Goal: Communication & Community: Share content

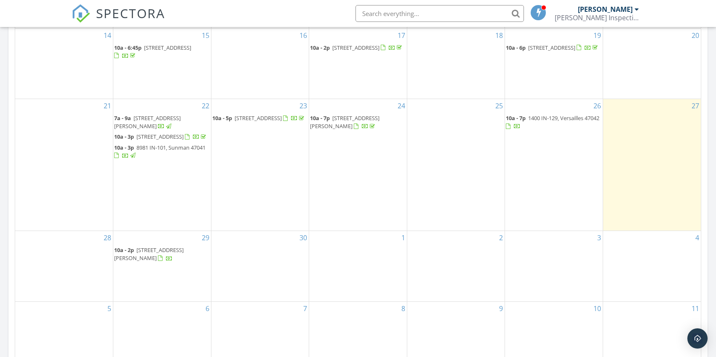
scroll to position [421, 0]
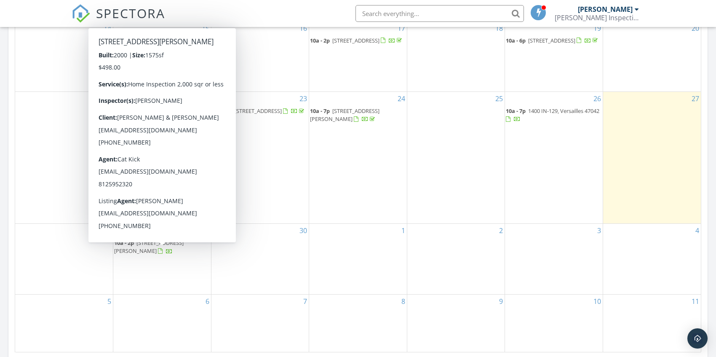
click at [181, 249] on span "409 S State St, North Vernon 47265" at bounding box center [149, 247] width 70 height 16
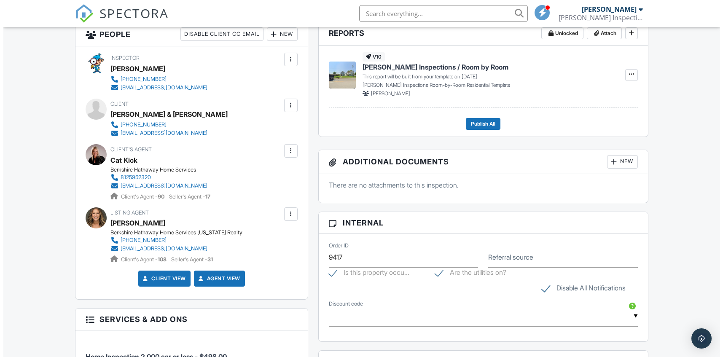
scroll to position [281, 0]
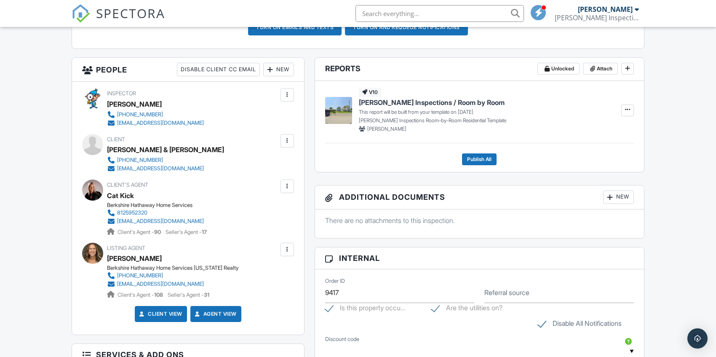
click at [290, 253] on div at bounding box center [287, 249] width 8 height 8
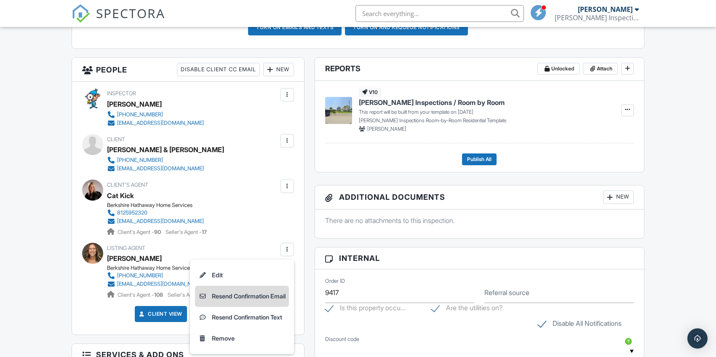
click at [264, 292] on li "Resend Confirmation Email" at bounding box center [242, 296] width 94 height 21
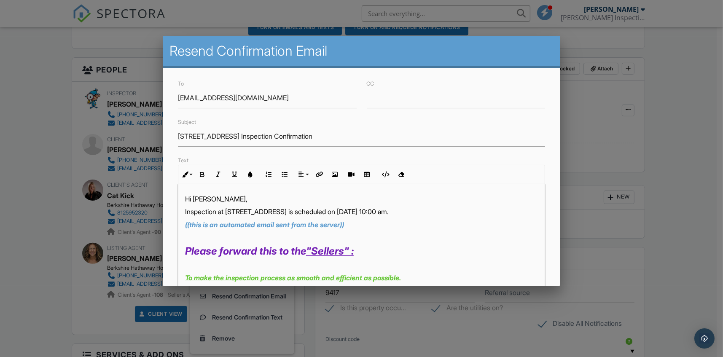
click at [375, 212] on p "Inspection at [STREET_ADDRESS] is scheduled on [DATE] 10:00 am." at bounding box center [361, 211] width 353 height 9
drag, startPoint x: 379, startPoint y: 214, endPoint x: 383, endPoint y: 216, distance: 4.7
click at [380, 214] on p "Inspection at 409 S State St is scheduled on 09/29/2025 at 9:00 am." at bounding box center [361, 211] width 353 height 9
drag, startPoint x: 383, startPoint y: 220, endPoint x: 400, endPoint y: 214, distance: 18.9
click at [383, 220] on p "((this is an automated email sent from the server))" at bounding box center [361, 224] width 353 height 9
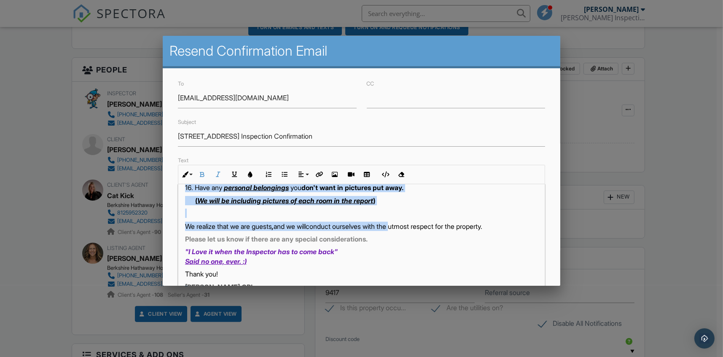
scroll to position [337, 0]
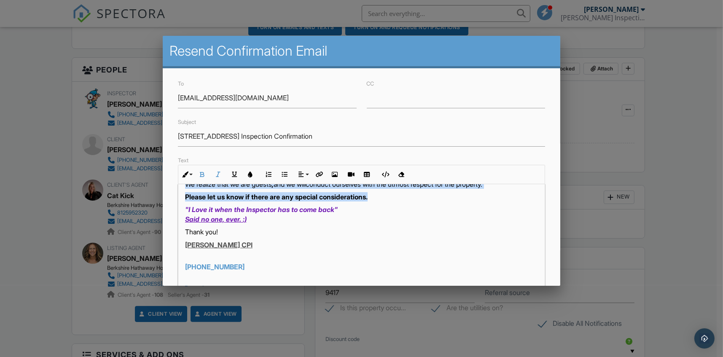
drag, startPoint x: 181, startPoint y: 196, endPoint x: 410, endPoint y: 193, distance: 228.8
click at [410, 193] on div "Hi Jen Richardson, Inspection at 409 S State St is scheduled on 09/29/2025 at 9…" at bounding box center [361, 216] width 366 height 738
copy div "Hi Jen Richardson, Inspection at 409 S State St is scheduled on 09/29/2025 at 9…"
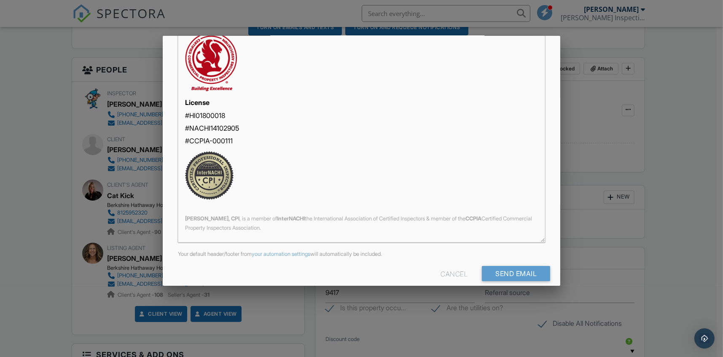
scroll to position [164, 0]
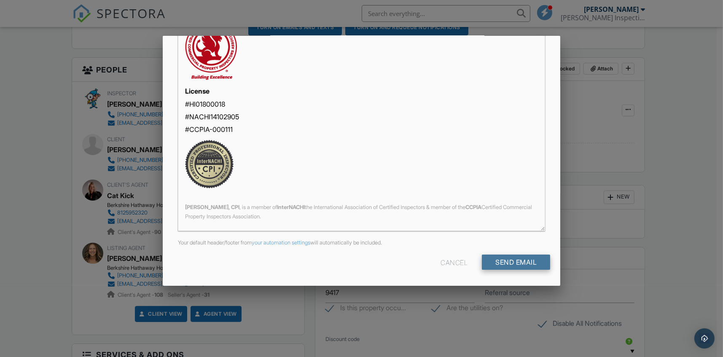
click at [512, 259] on input "Send Email" at bounding box center [516, 262] width 68 height 15
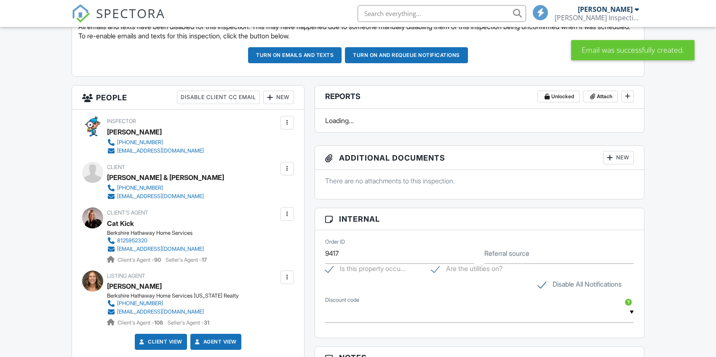
click at [287, 278] on div at bounding box center [287, 277] width 8 height 8
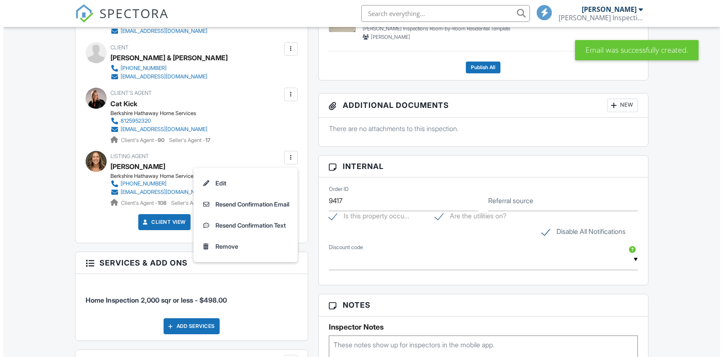
scroll to position [379, 0]
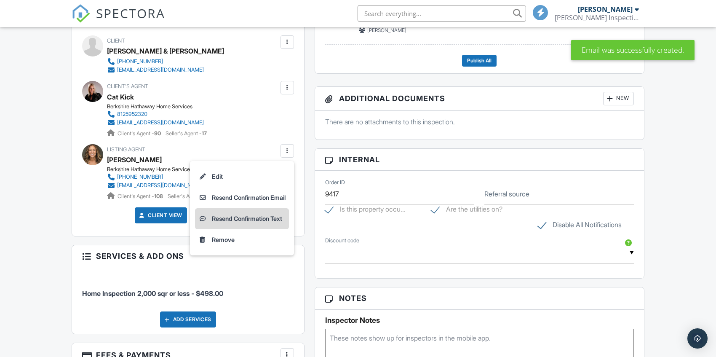
click at [265, 218] on li "Resend Confirmation Text" at bounding box center [242, 218] width 94 height 21
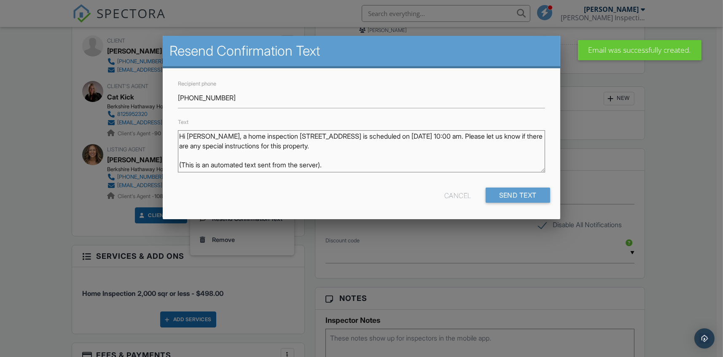
drag, startPoint x: 179, startPoint y: 134, endPoint x: 329, endPoint y: 154, distance: 151.4
click at [329, 154] on textarea "Hi Jen, a home inspection at409 S State St is scheduled on 09/29/2025 at 10:00 …" at bounding box center [361, 151] width 367 height 42
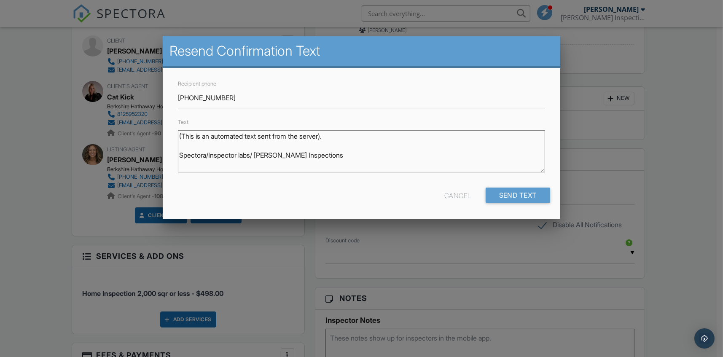
paste textarea "Hi Jen Richardson, Inspection at 409 S State St is scheduled on 09/29/2025 at 9…"
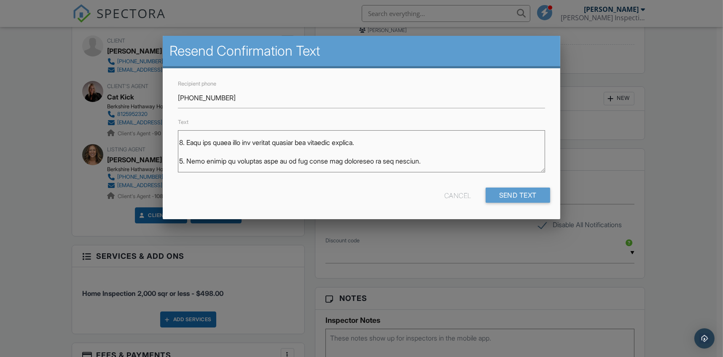
scroll to position [0, 0]
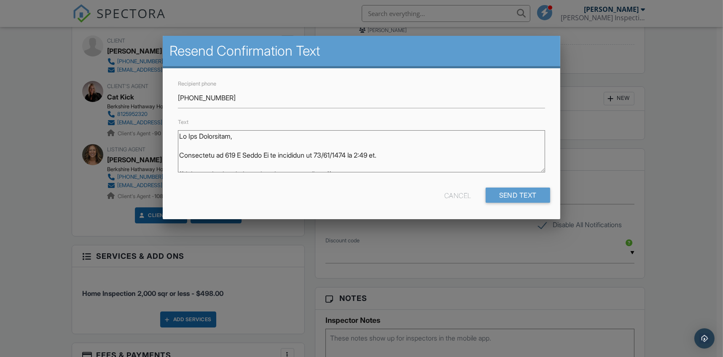
click at [421, 151] on textarea "Hi Jen, a home inspection at409 S State St is scheduled on 09/29/2025 at 10:00 …" at bounding box center [361, 151] width 367 height 42
click at [391, 165] on textarea "Hi Jen, a home inspection at409 S State St is scheduled on 09/29/2025 at 10:00 …" at bounding box center [361, 151] width 367 height 42
click at [373, 161] on textarea "Hi Jen, a home inspection at409 S State St is scheduled on 09/29/2025 at 10:00 …" at bounding box center [361, 151] width 367 height 42
drag, startPoint x: 341, startPoint y: 164, endPoint x: 228, endPoint y: 160, distance: 113.0
click at [230, 165] on textarea "Hi Jen, a home inspection at409 S State St is scheduled on 09/29/2025 at 10:00 …" at bounding box center [361, 151] width 367 height 42
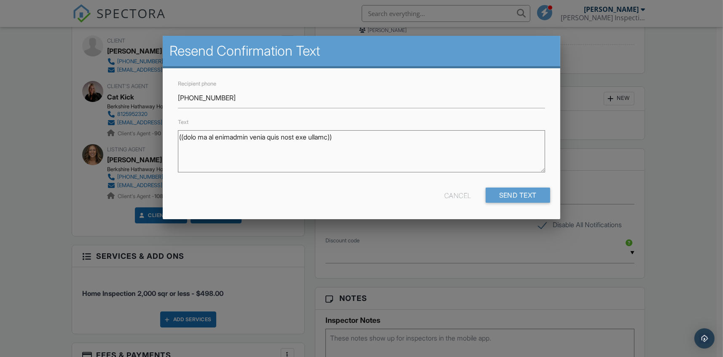
scroll to position [32, 0]
click at [228, 160] on textarea "Hi Jen, a home inspection at409 S State St is scheduled on 09/29/2025 at 10:00 …" at bounding box center [361, 151] width 367 height 42
click at [227, 148] on textarea "Hi Jen, a home inspection at409 S State St is scheduled on 09/29/2025 at 10:00 …" at bounding box center [361, 151] width 367 height 42
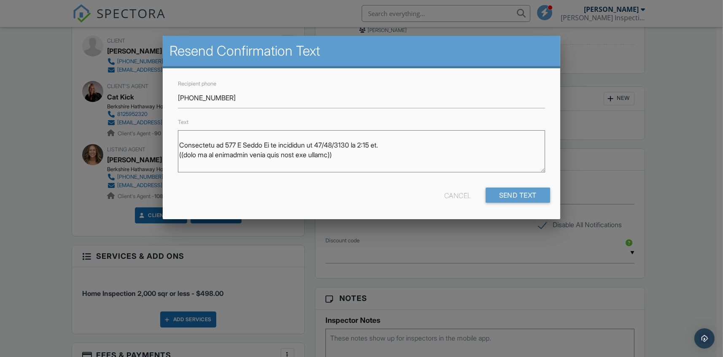
scroll to position [22, 0]
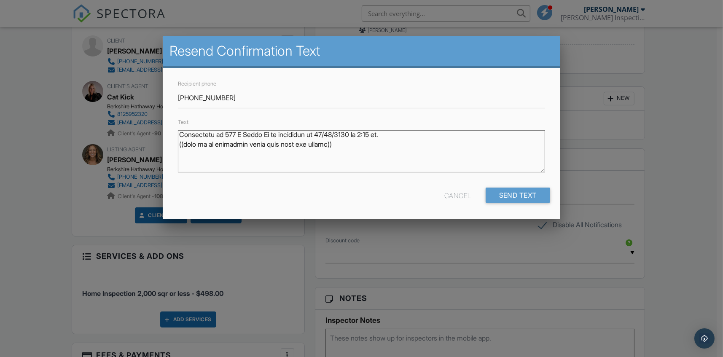
drag, startPoint x: 346, startPoint y: 160, endPoint x: 300, endPoint y: 164, distance: 45.7
click at [311, 165] on textarea "Hi Jen, a home inspection at409 S State St is scheduled on 09/29/2025 at 10:00 …" at bounding box center [361, 151] width 367 height 42
click at [297, 161] on textarea "Hi Jen, a home inspection at409 S State St is scheduled on 09/29/2025 at 10:00 …" at bounding box center [361, 151] width 367 height 42
click at [270, 153] on textarea "Hi Jen, a home inspection at409 S State St is scheduled on 09/29/2025 at 10:00 …" at bounding box center [361, 151] width 367 height 42
drag, startPoint x: 177, startPoint y: 141, endPoint x: 186, endPoint y: 142, distance: 9.3
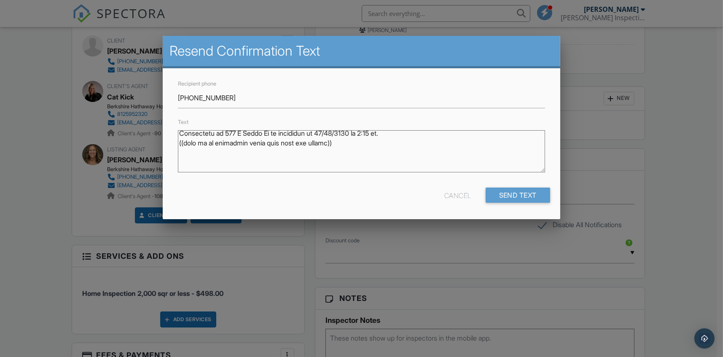
click at [186, 142] on div "Text Hi Jen, a home inspection at409 S State St is scheduled on 09/29/2025 at 1…" at bounding box center [361, 148] width 377 height 62
drag, startPoint x: 179, startPoint y: 140, endPoint x: 362, endPoint y: 137, distance: 182.9
click at [362, 137] on textarea "Hi Jen, a home inspection at409 S State St is scheduled on 09/29/2025 at 10:00 …" at bounding box center [361, 151] width 367 height 42
click at [315, 149] on textarea "Hi Jen, a home inspection at409 S State St is scheduled on 09/29/2025 at 10:00 …" at bounding box center [361, 151] width 367 height 42
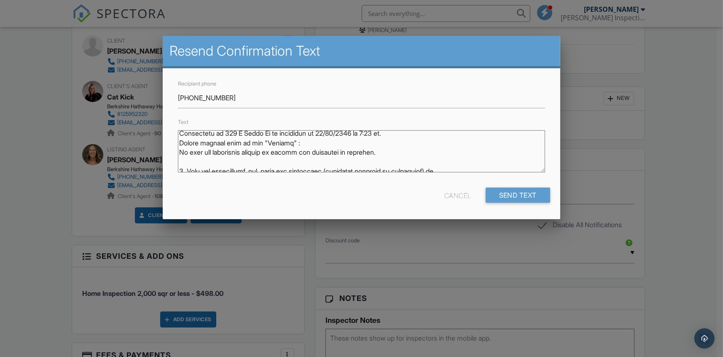
click at [302, 156] on textarea "Hi Jen, a home inspection at409 S State St is scheduled on 09/29/2025 at 10:00 …" at bounding box center [361, 151] width 367 height 42
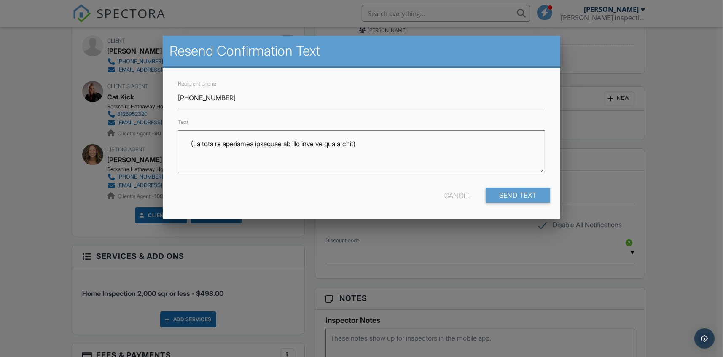
scroll to position [359, 0]
click at [263, 153] on textarea "Hi Jen, a home inspection at409 S State St is scheduled on 09/29/2025 at 10:00 …" at bounding box center [361, 151] width 367 height 42
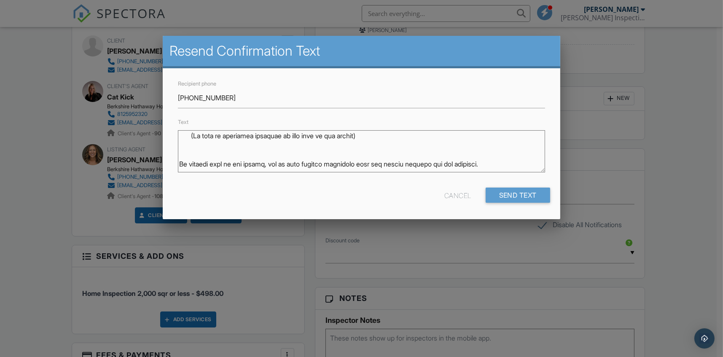
click at [242, 147] on textarea "Hi Jen, a home inspection at409 S State St is scheduled on 09/29/2025 at 10:00 …" at bounding box center [361, 151] width 367 height 42
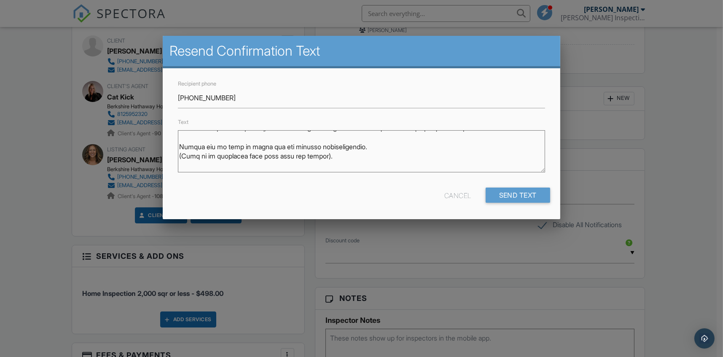
scroll to position [394, 0]
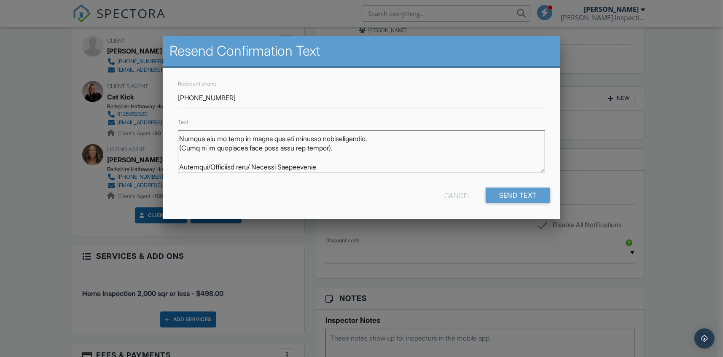
click at [317, 155] on textarea "Hi Jen, a home inspection at409 S State St is scheduled on 09/29/2025 at 10:00 …" at bounding box center [361, 151] width 367 height 42
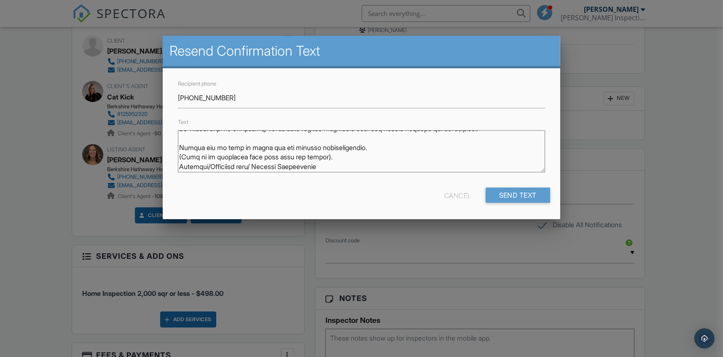
scroll to position [385, 0]
click at [295, 135] on textarea "Hi Jen, a home inspection at409 S State St is scheduled on 09/29/2025 at 10:00 …" at bounding box center [361, 151] width 367 height 42
click at [324, 165] on textarea "Hi Jen, a home inspection at409 S State St is scheduled on 09/29/2025 at 10:00 …" at bounding box center [361, 151] width 367 height 42
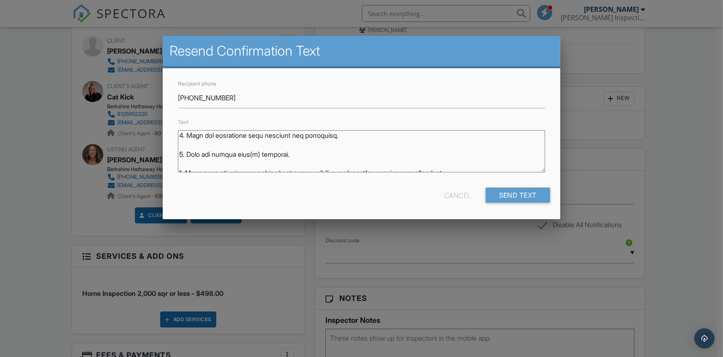
scroll to position [0, 0]
drag, startPoint x: 335, startPoint y: 166, endPoint x: 98, endPoint y: 112, distance: 243.0
click at [98, 112] on body "SPECTORA Douglas Kloeker Kloeker Inspections Role: Inspector Change Role Dashbo…" at bounding box center [358, 341] width 716 height 1440
click at [415, 147] on textarea "Hi Jen, a home inspection at409 S State St is scheduled on 09/29/2025 at 10:00 …" at bounding box center [361, 151] width 367 height 42
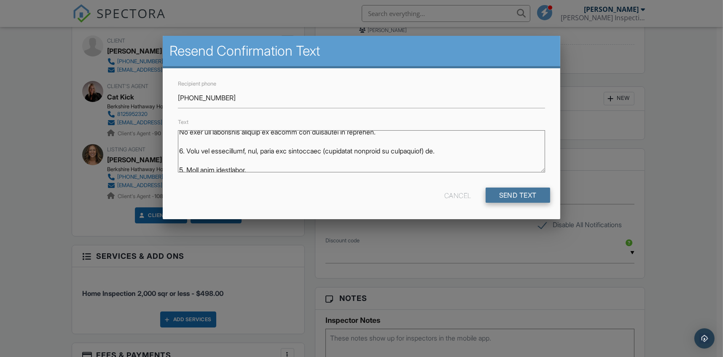
type textarea "Hi Jen Richardson, Inspection at 409 S State St is scheduled on 09/29/2025 at 9…"
click at [507, 193] on input "Send Text" at bounding box center [517, 195] width 65 height 15
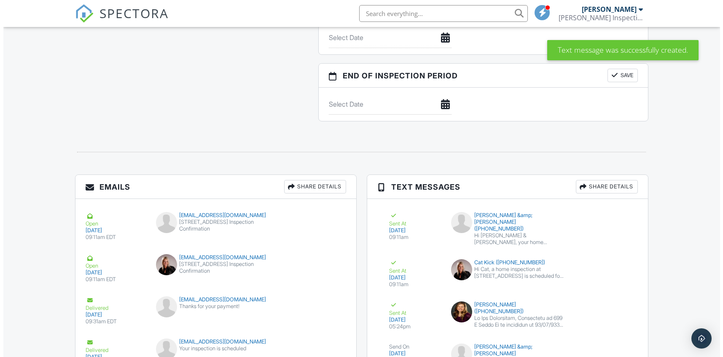
scroll to position [871, 0]
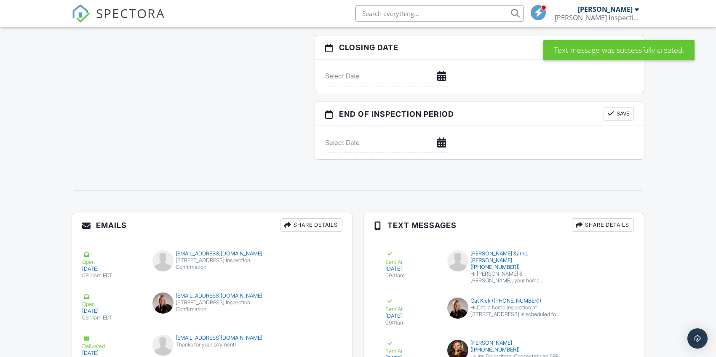
click at [596, 226] on div "Share Details" at bounding box center [603, 224] width 62 height 13
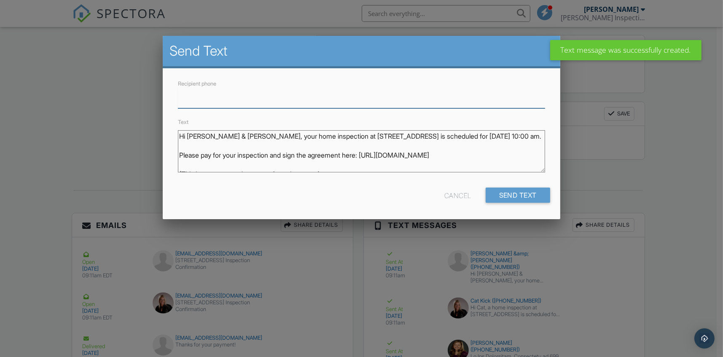
click at [263, 98] on input "Recipient phone" at bounding box center [361, 98] width 367 height 21
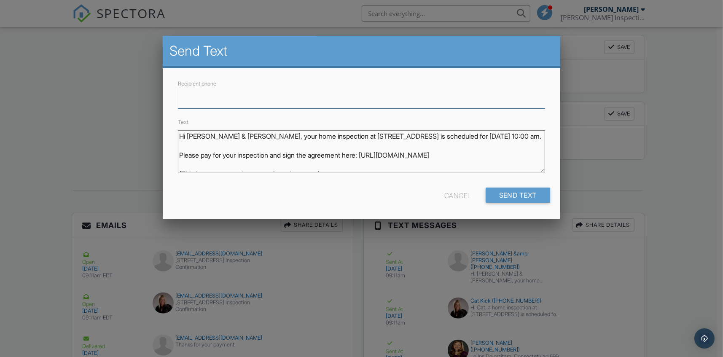
type input "18125693719"
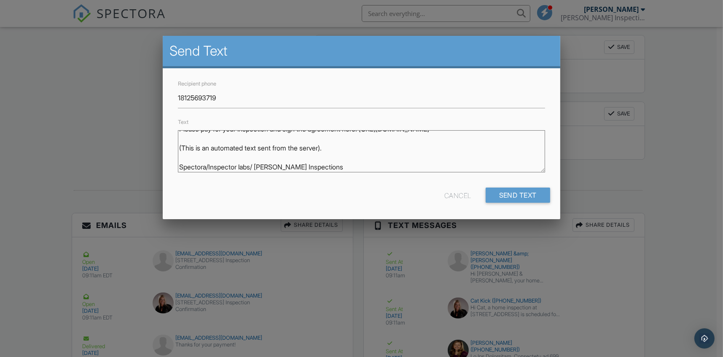
drag, startPoint x: 179, startPoint y: 133, endPoint x: 404, endPoint y: 208, distance: 236.7
click at [404, 208] on div "Recipient phone 18125693719 Text Hi Dave & Norma, your home inspection at 409 S…" at bounding box center [361, 143] width 397 height 151
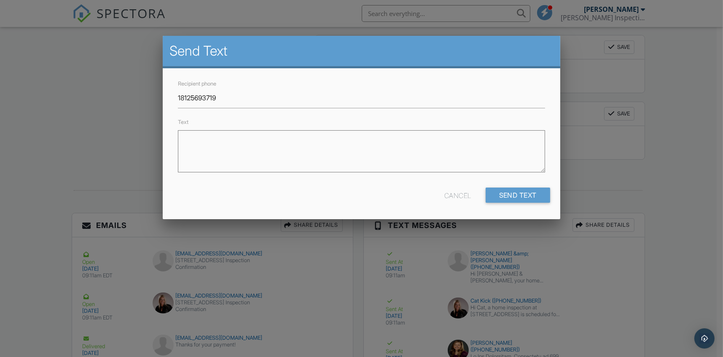
scroll to position [0, 0]
paste textarea "Hi Jen Richardson, Inspection at 409 S State St is scheduled on 09/29/2025 at 9…"
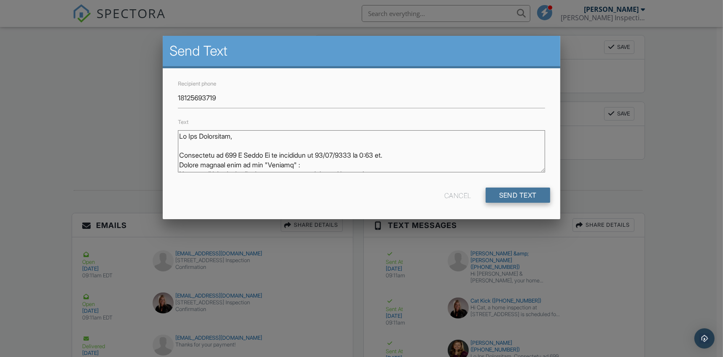
type textarea "Hi Jen Richardson, Inspection at 409 S State St is scheduled on 09/29/2025 at 9…"
click at [512, 188] on input "Send Text" at bounding box center [517, 195] width 65 height 15
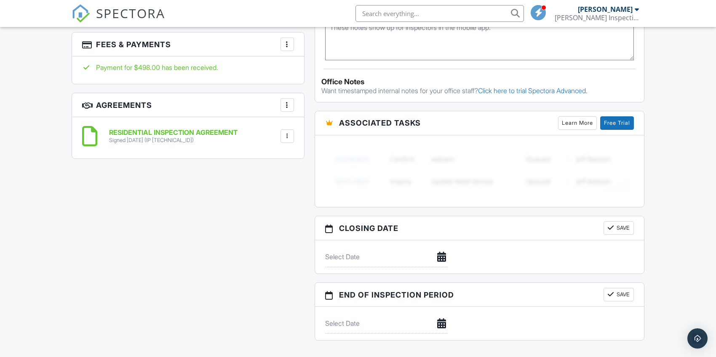
scroll to position [661, 0]
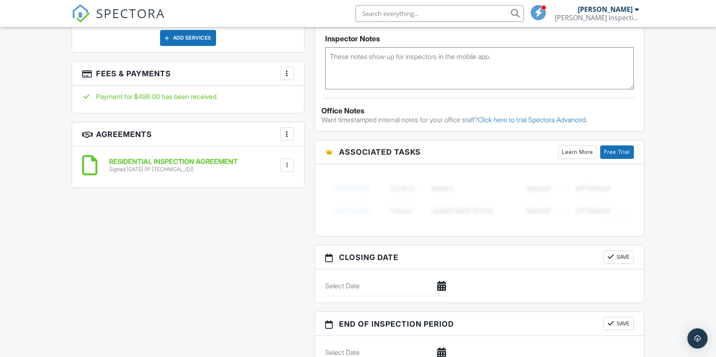
click at [151, 4] on span "SPECTORA" at bounding box center [130, 13] width 69 height 18
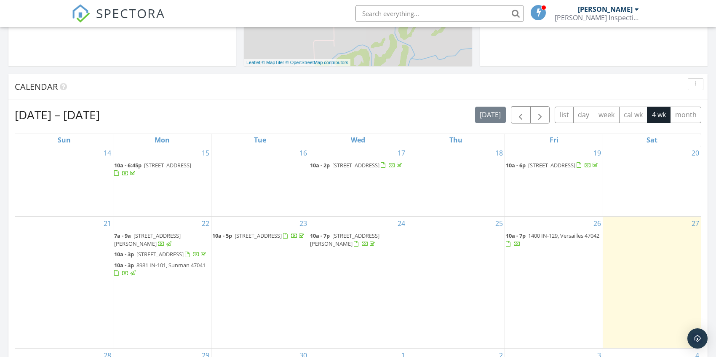
scroll to position [346, 0]
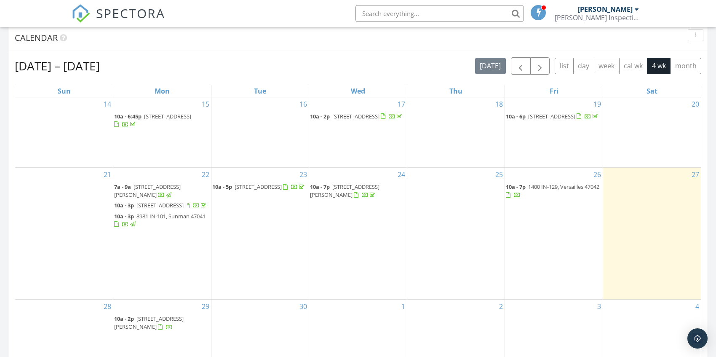
click at [338, 183] on span "[STREET_ADDRESS][PERSON_NAME]" at bounding box center [345, 191] width 70 height 16
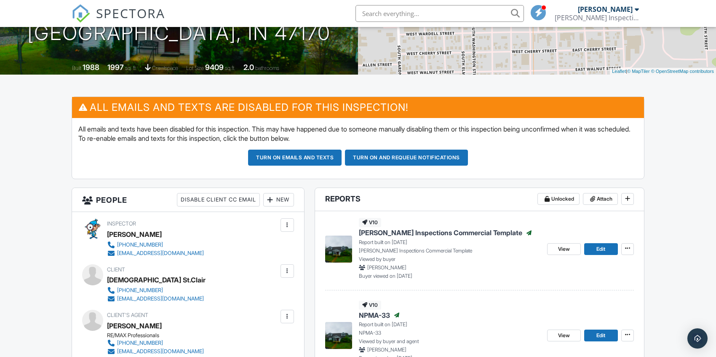
scroll to position [253, 0]
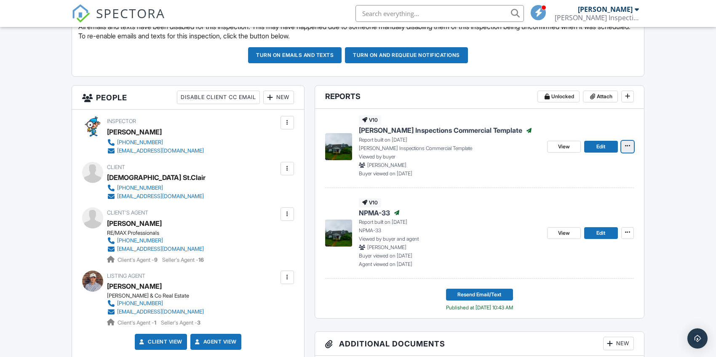
click at [629, 144] on icon at bounding box center [627, 146] width 5 height 6
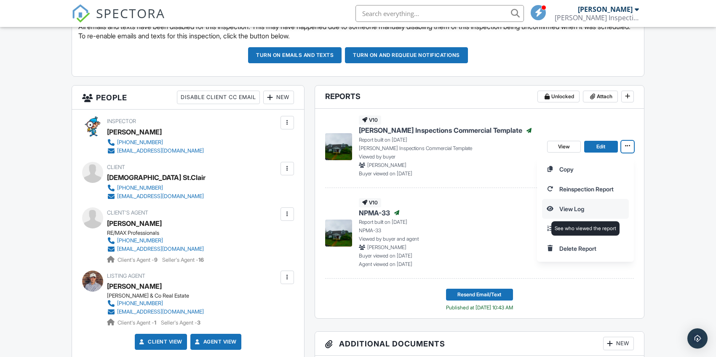
click at [568, 207] on input "View Log" at bounding box center [586, 208] width 86 height 19
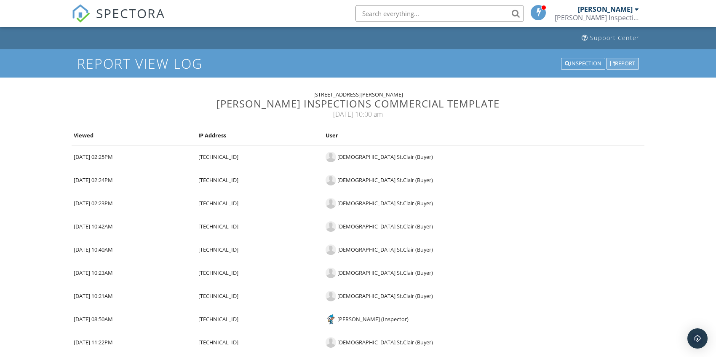
click at [616, 62] on div "Report" at bounding box center [623, 64] width 32 height 12
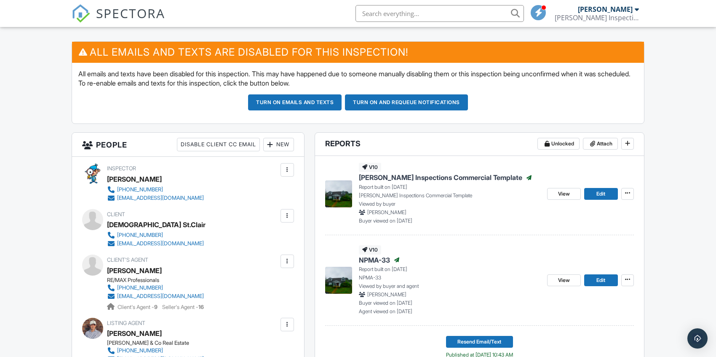
scroll to position [211, 0]
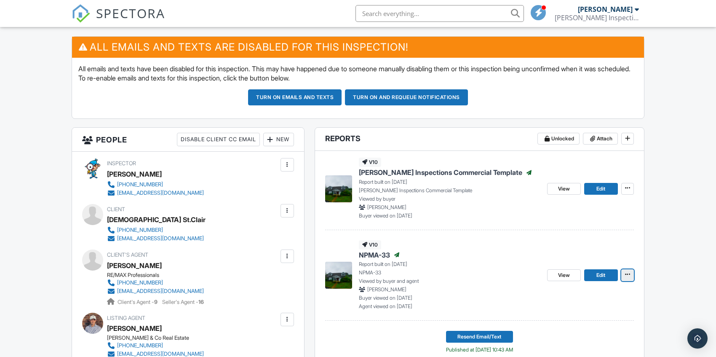
click at [627, 276] on icon at bounding box center [627, 274] width 5 height 6
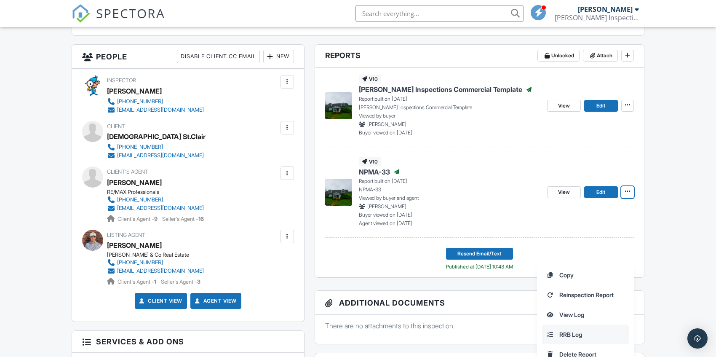
scroll to position [295, 0]
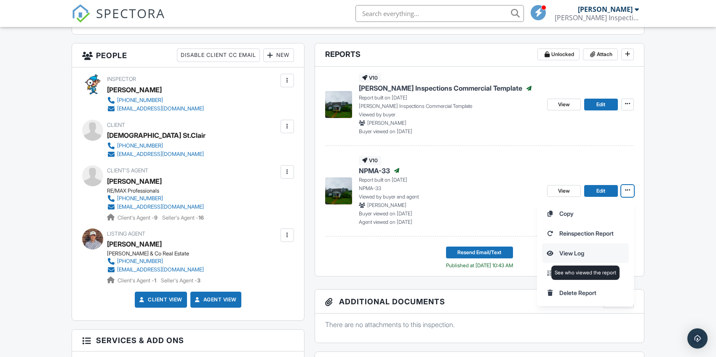
click at [571, 251] on input "View Log" at bounding box center [586, 253] width 86 height 19
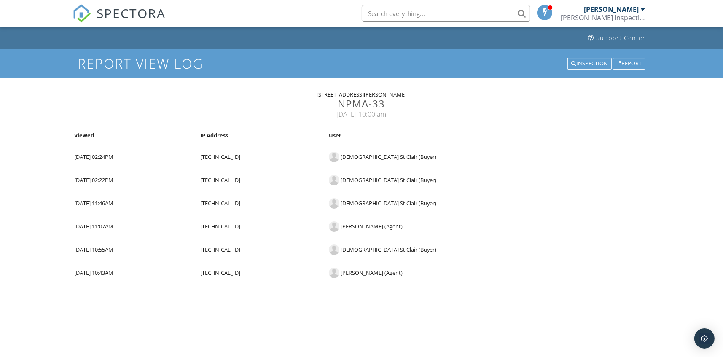
click at [150, 17] on span "SPECTORA" at bounding box center [131, 13] width 69 height 18
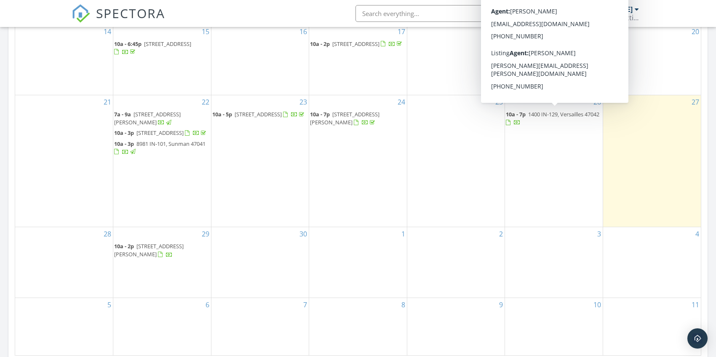
scroll to position [337, 0]
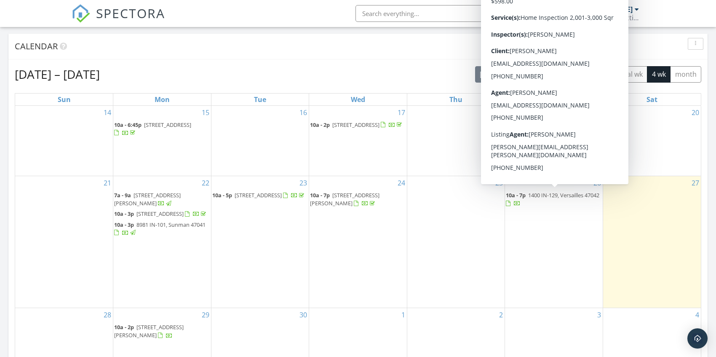
click at [555, 195] on span "10a - 7p 1400 IN-129, Versailles 47042" at bounding box center [554, 199] width 96 height 16
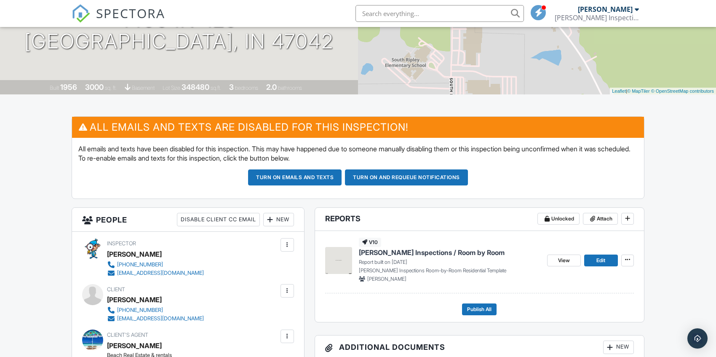
scroll to position [151, 0]
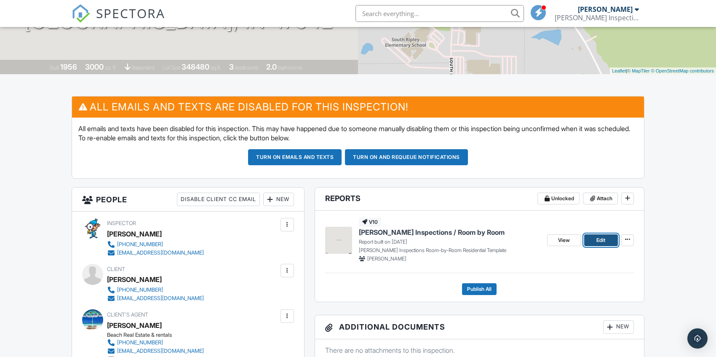
click at [600, 239] on span "Edit" at bounding box center [601, 240] width 9 height 8
